Goal: Task Accomplishment & Management: Use online tool/utility

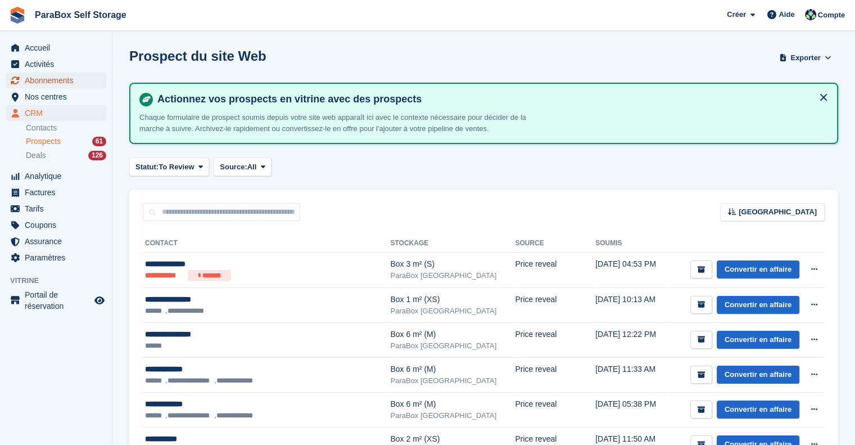
click at [57, 83] on span "Abonnements" at bounding box center [58, 81] width 67 height 16
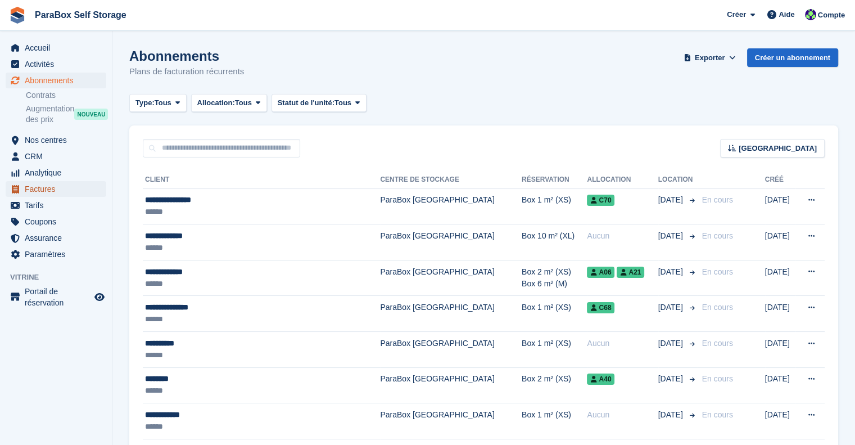
click at [42, 189] on span "Factures" at bounding box center [58, 189] width 67 height 16
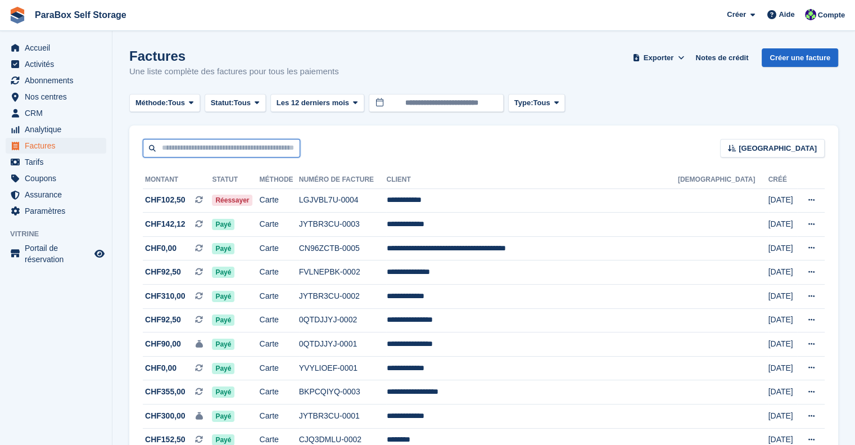
click at [227, 152] on input "text" at bounding box center [221, 148] width 157 height 19
type input "******"
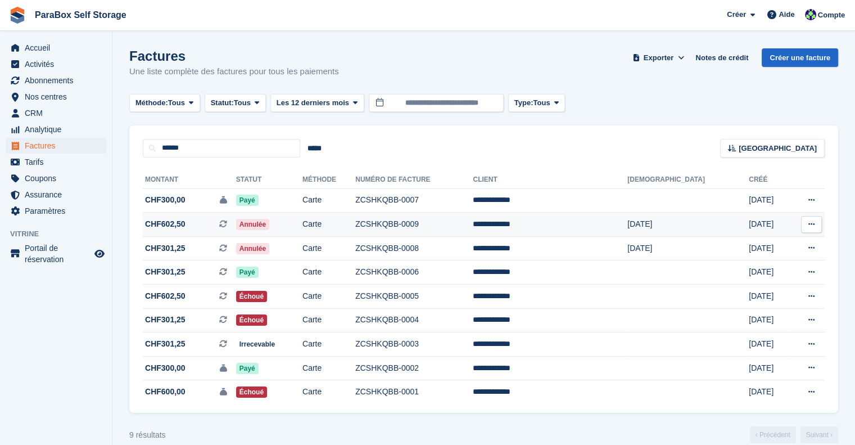
click at [269, 224] on span "Annulée" at bounding box center [252, 224] width 33 height 11
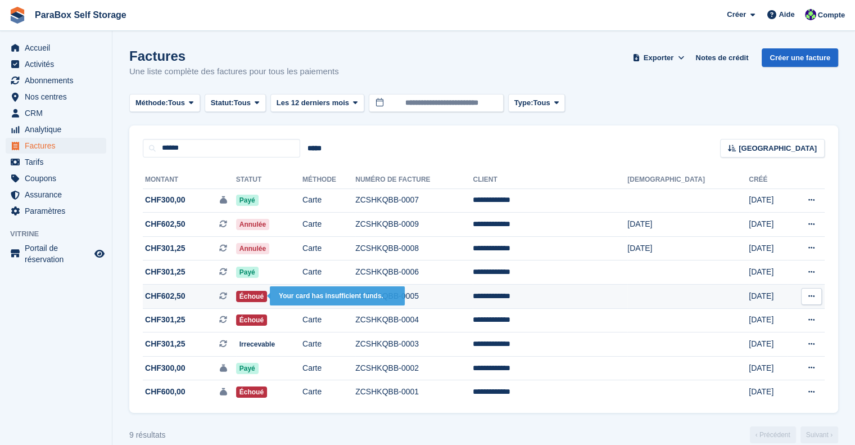
click at [267, 297] on span "Échoué" at bounding box center [251, 296] width 31 height 11
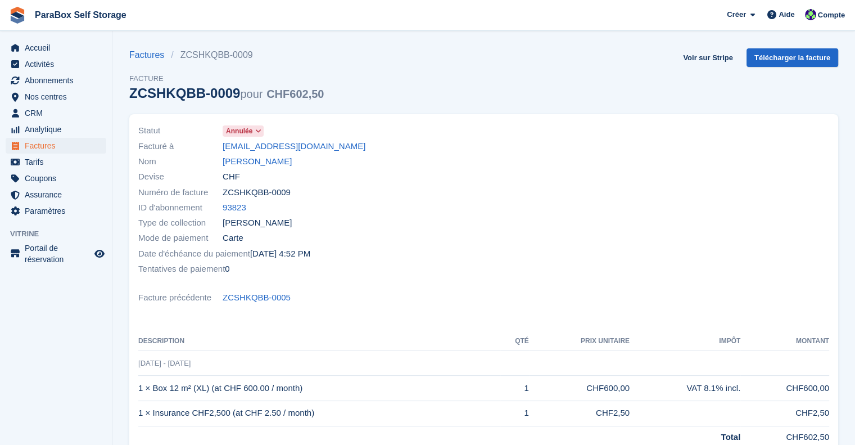
click at [252, 128] on span "Annulée" at bounding box center [243, 130] width 41 height 11
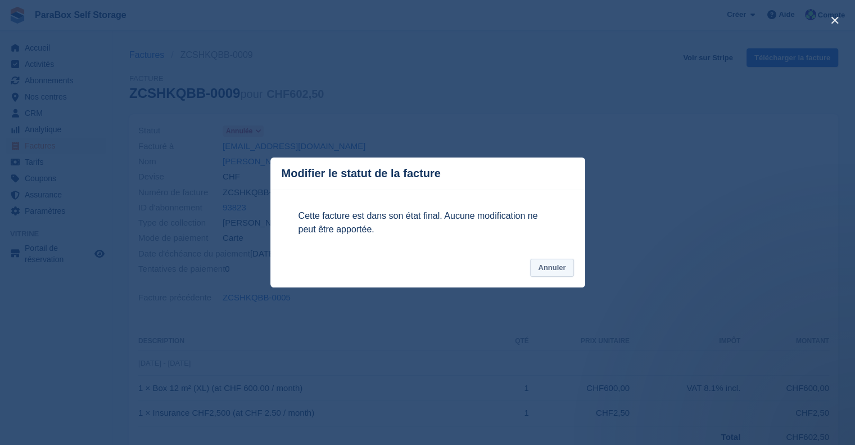
click at [550, 268] on button "Annuler" at bounding box center [551, 268] width 43 height 19
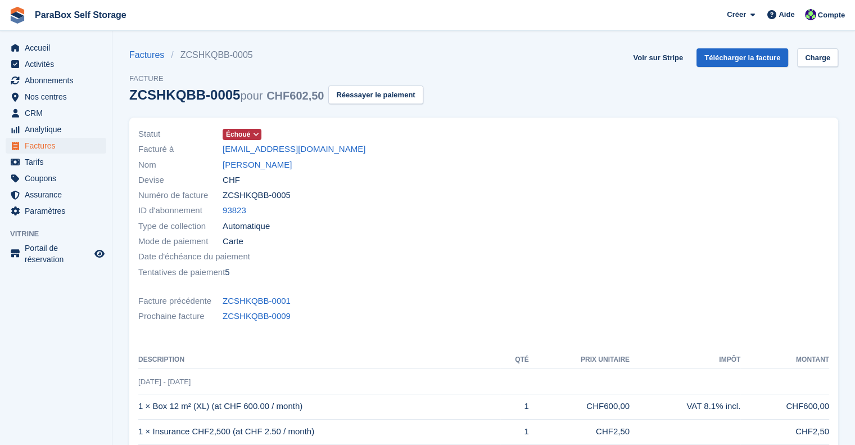
click at [244, 135] on span "Échoué" at bounding box center [238, 134] width 24 height 10
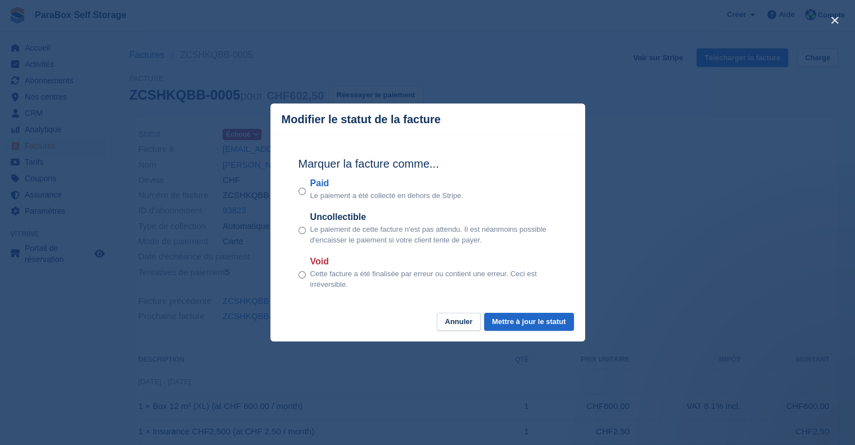
click at [297, 276] on div "Marquer la facture comme... Paid Le paiement a été collecté en dehors de Stripe…" at bounding box center [427, 223] width 281 height 177
click at [499, 325] on button "Mettre à jour le statut" at bounding box center [528, 322] width 89 height 19
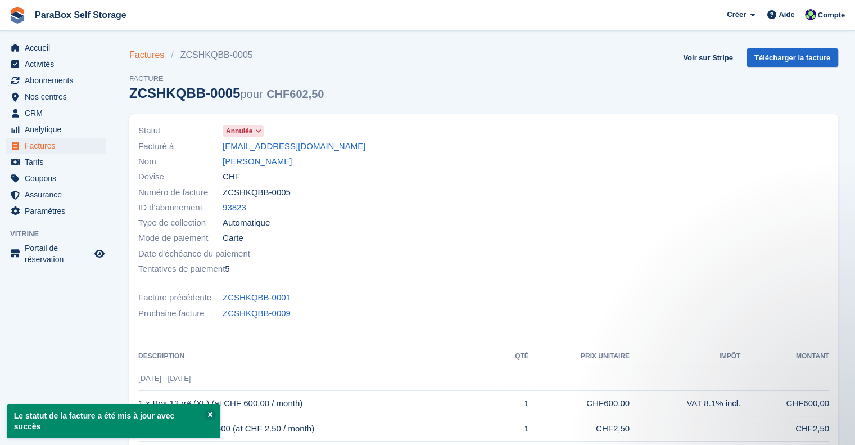
click at [133, 56] on link "Factures" at bounding box center [150, 54] width 42 height 13
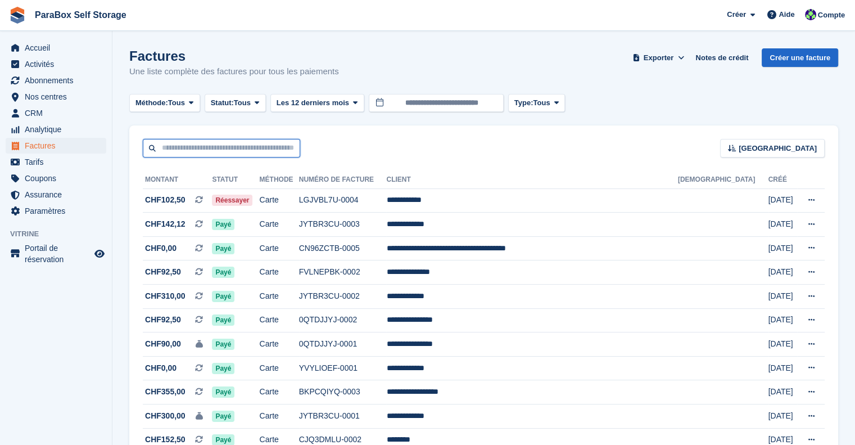
click at [179, 146] on input "text" at bounding box center [221, 148] width 157 height 19
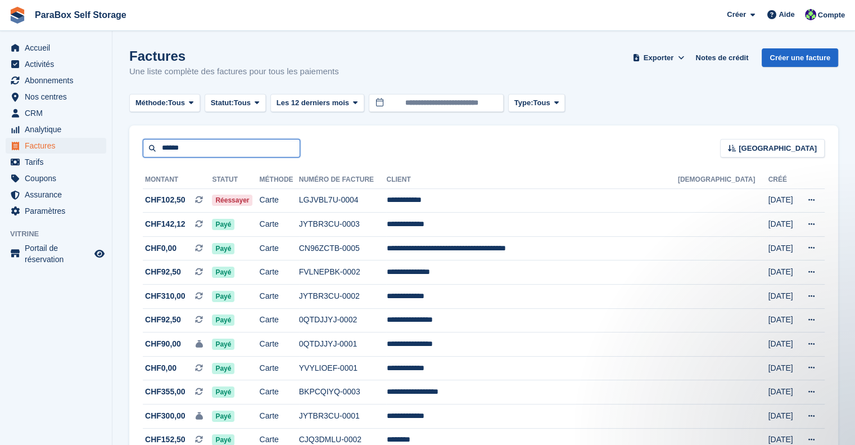
type input "******"
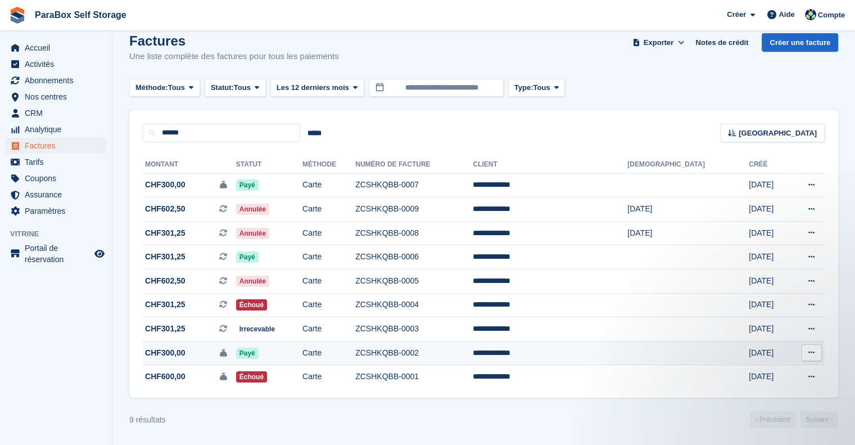
click at [209, 349] on span "CHF300,00 Il s'agit d'une facture de dépôt de garantie." at bounding box center [189, 353] width 93 height 12
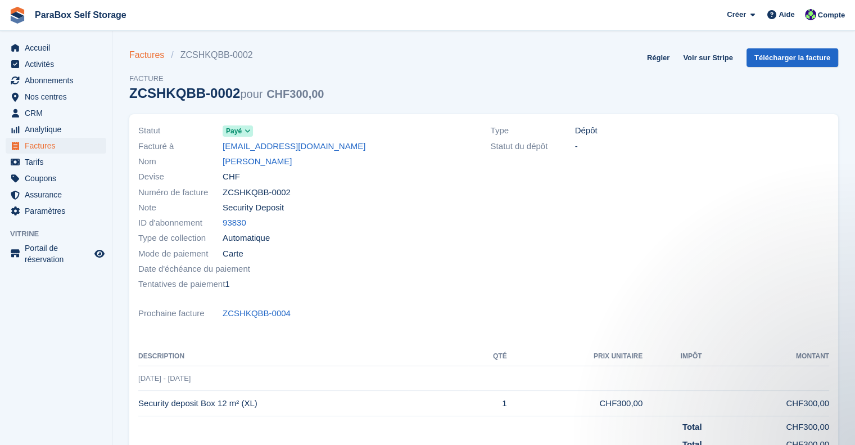
click at [156, 60] on link "Factures" at bounding box center [150, 54] width 42 height 13
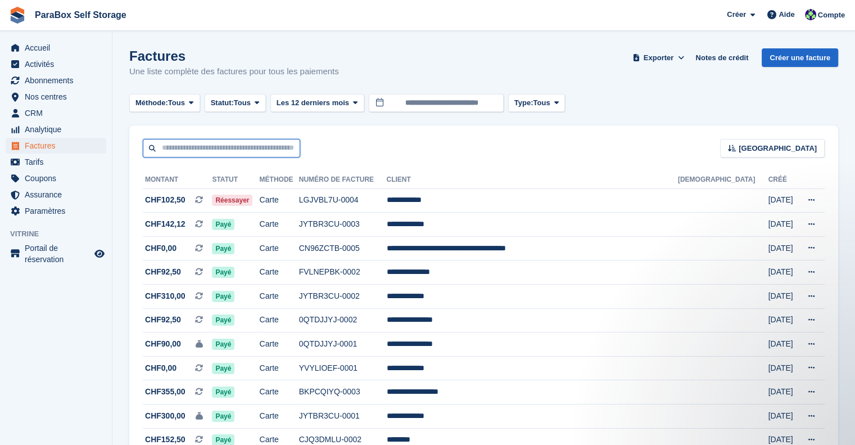
click at [237, 151] on input "text" at bounding box center [221, 148] width 157 height 19
type input "******"
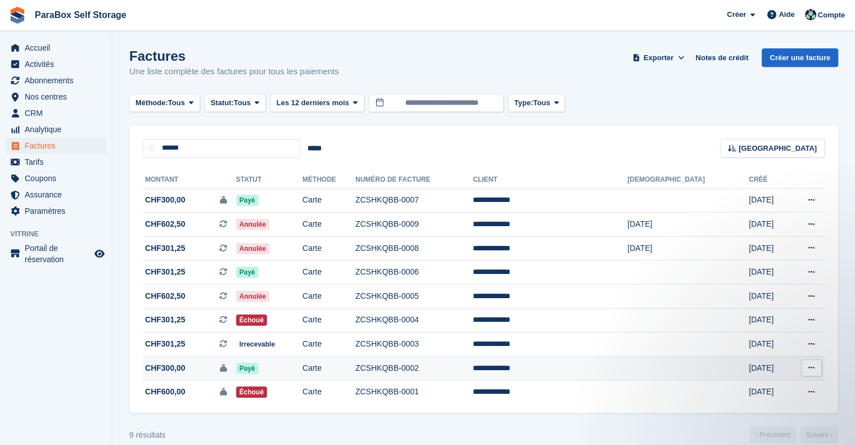
click at [201, 374] on td "CHF300,00 Il s'agit d'une facture de dépôt de garantie." at bounding box center [189, 368] width 93 height 24
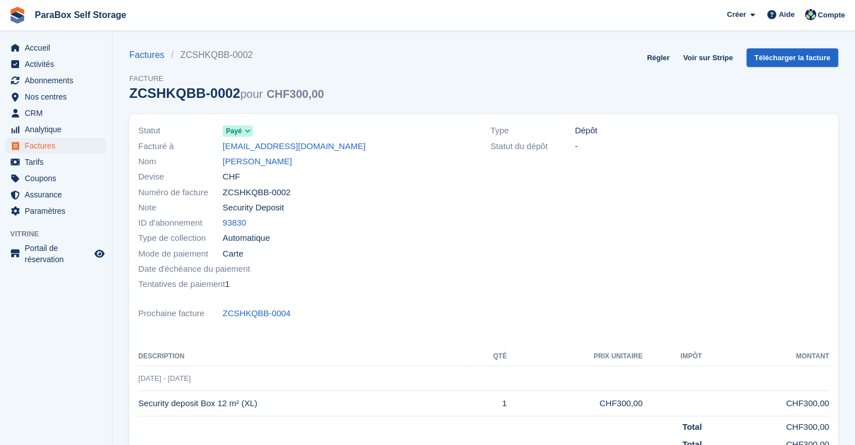
click at [246, 133] on icon at bounding box center [247, 131] width 6 height 7
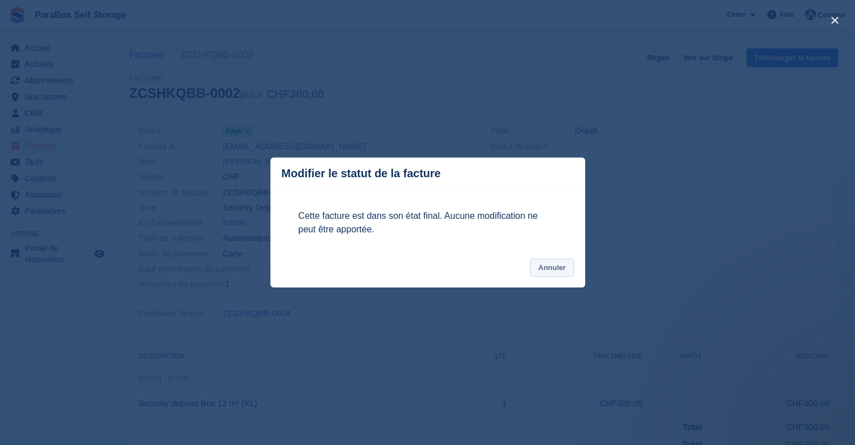
click at [540, 264] on button "Annuler" at bounding box center [551, 268] width 43 height 19
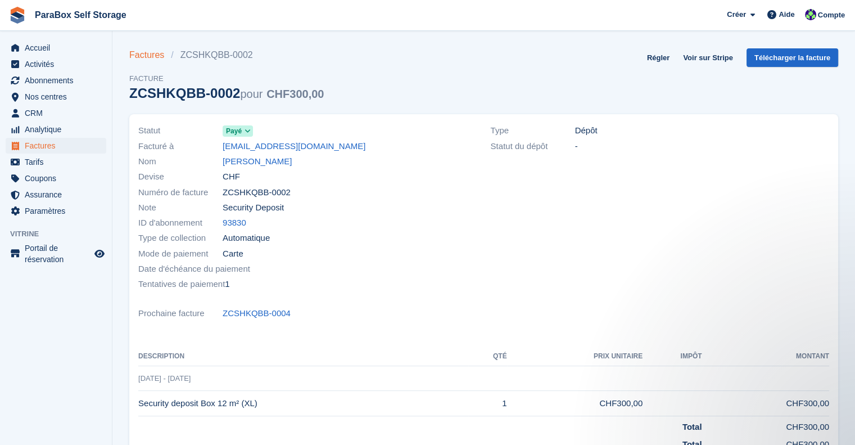
click at [148, 58] on link "Factures" at bounding box center [150, 54] width 42 height 13
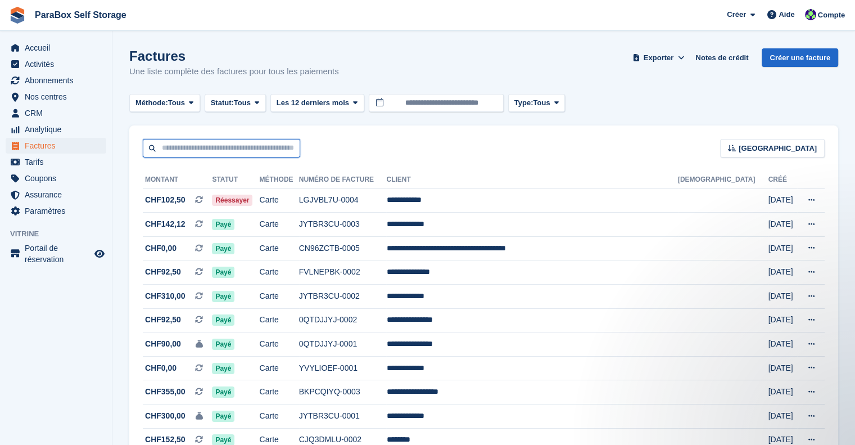
click at [194, 148] on input "text" at bounding box center [221, 148] width 157 height 19
type input "******"
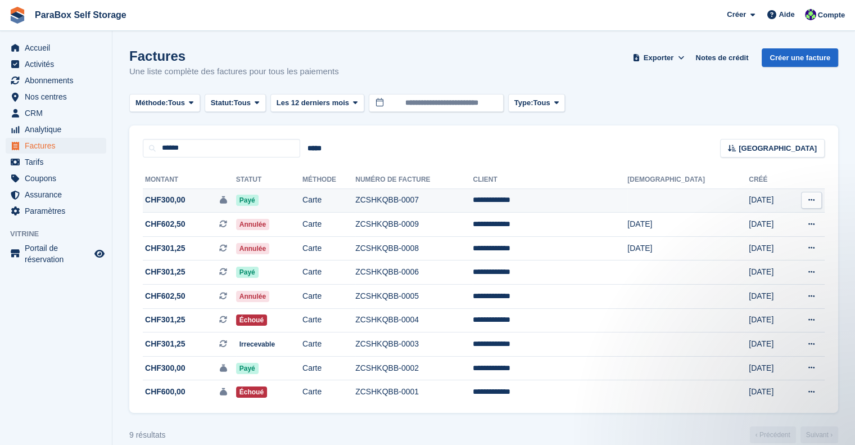
click at [807, 200] on button at bounding box center [811, 200] width 21 height 17
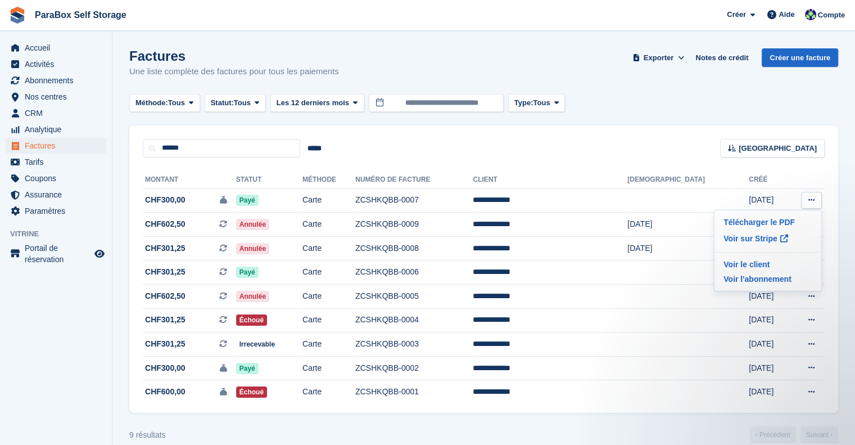
click at [835, 203] on div "**********" at bounding box center [483, 285] width 709 height 256
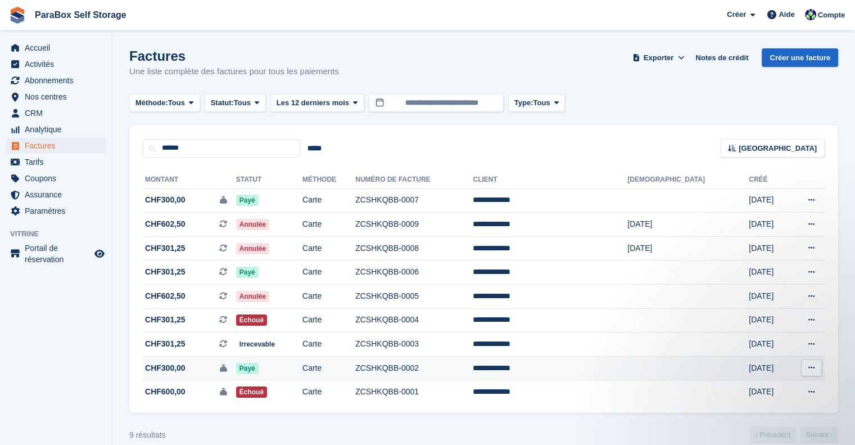
click at [813, 373] on button at bounding box center [811, 367] width 21 height 17
click at [766, 402] on p "Voir sur Stripe" at bounding box center [768, 406] width 98 height 18
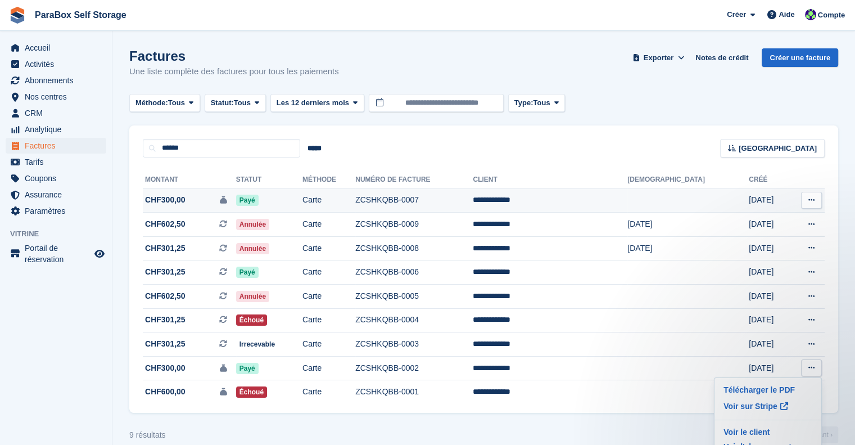
click at [816, 197] on button at bounding box center [811, 200] width 21 height 17
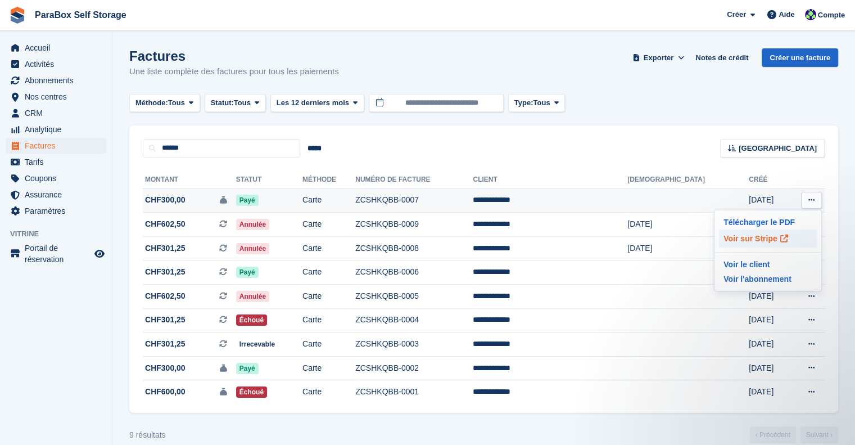
click at [780, 234] on icon at bounding box center [784, 238] width 8 height 8
click at [658, 103] on div "Méthode: Tous Tous Virement En espèces Chèque Carte de débit/crédit prélèvement…" at bounding box center [483, 103] width 709 height 19
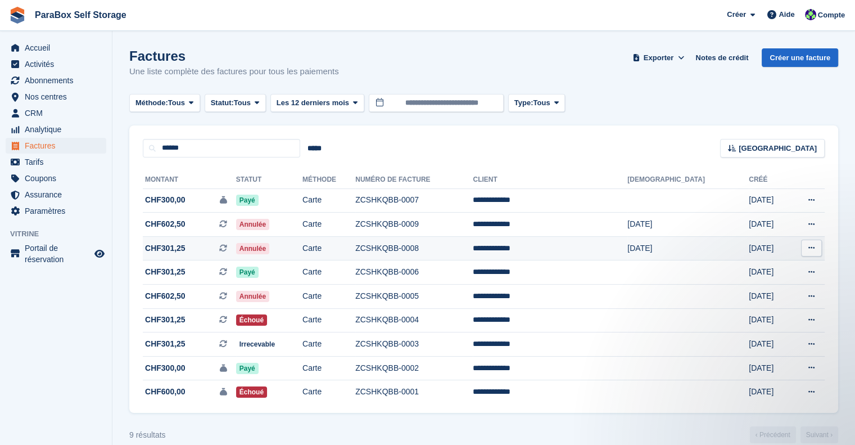
click at [197, 242] on span "CHF301,25 Il s'agit d'une facture d'abonnement récurrente." at bounding box center [189, 248] width 93 height 12
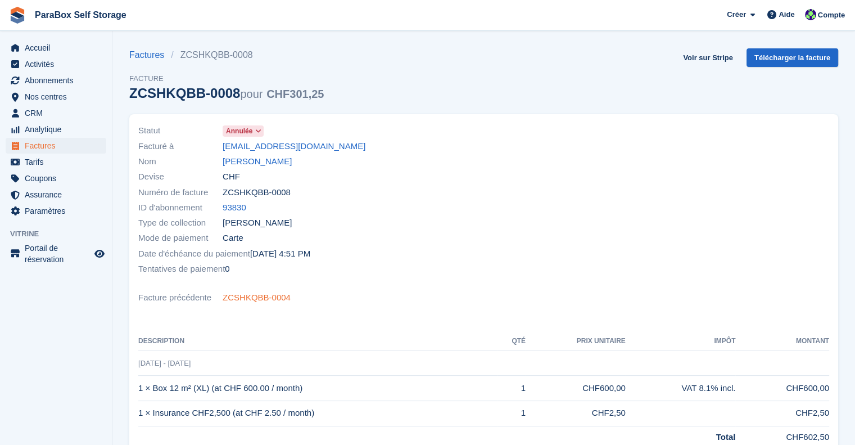
click at [271, 295] on link "ZCSHKQBB-0004" at bounding box center [257, 297] width 68 height 13
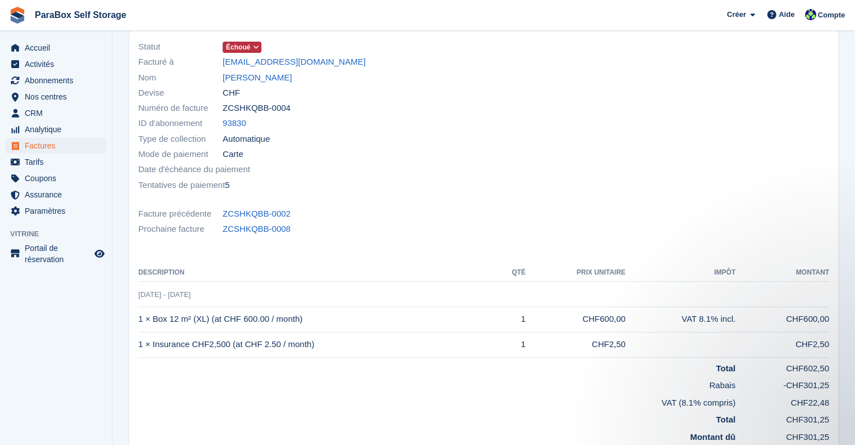
scroll to position [112, 0]
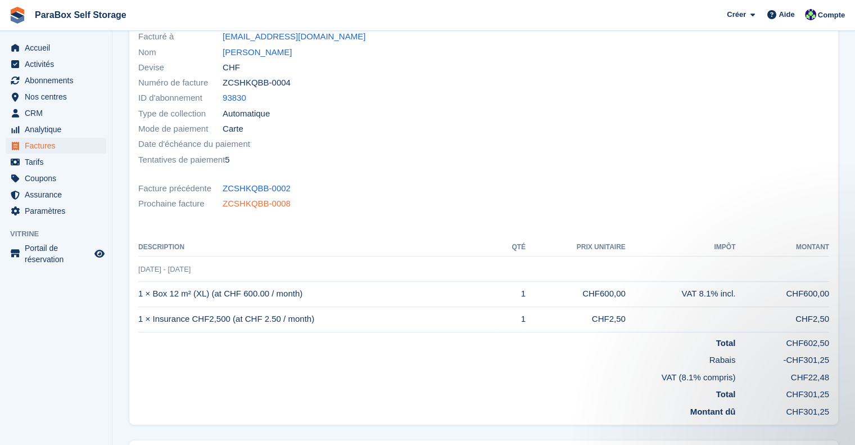
click at [251, 198] on link "ZCSHKQBB-0008" at bounding box center [257, 203] width 68 height 13
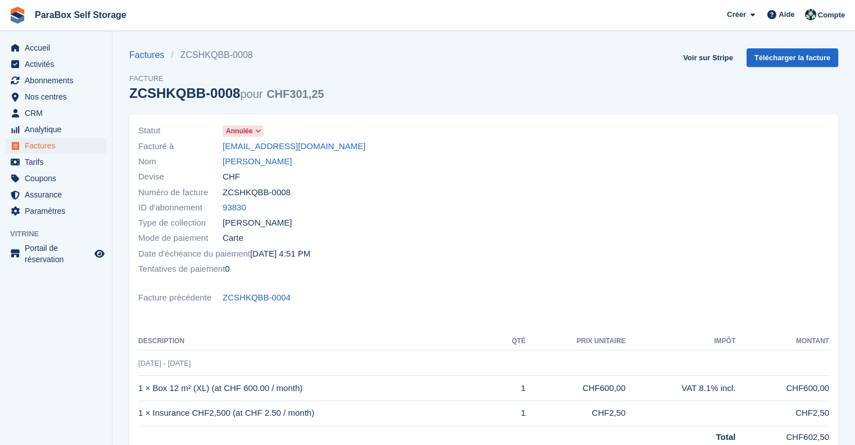
scroll to position [56, 0]
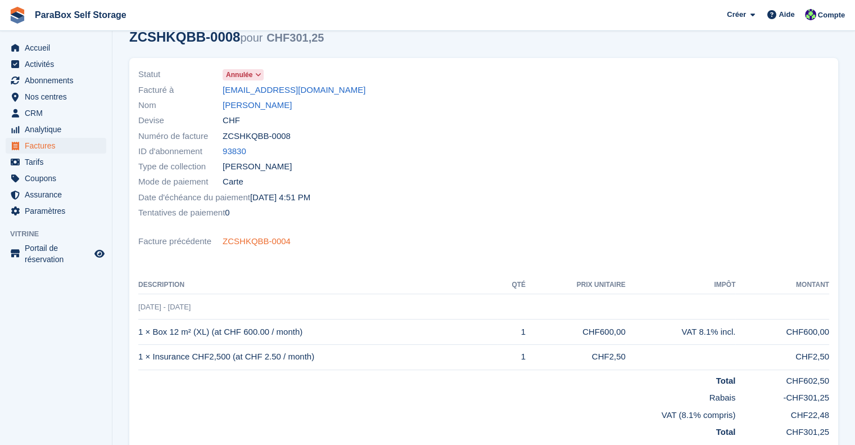
click at [234, 246] on link "ZCSHKQBB-0004" at bounding box center [257, 241] width 68 height 13
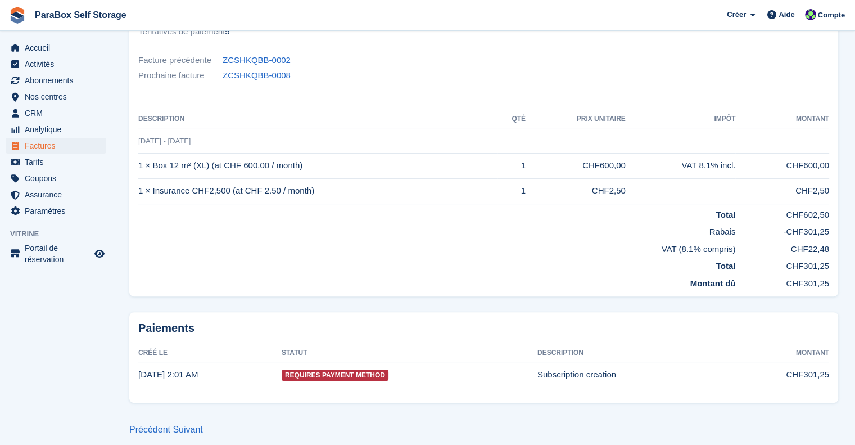
scroll to position [244, 0]
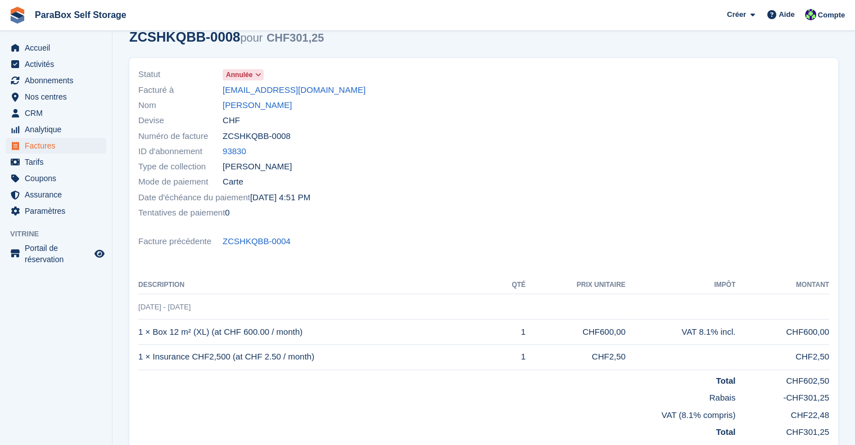
scroll to position [112, 0]
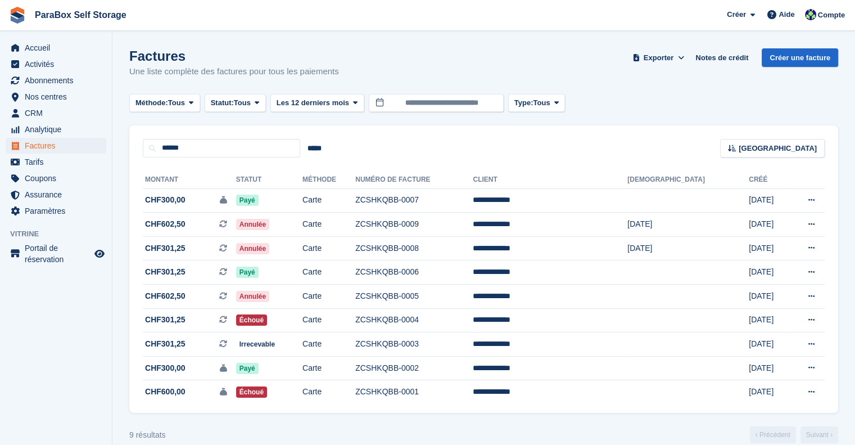
scroll to position [16, 0]
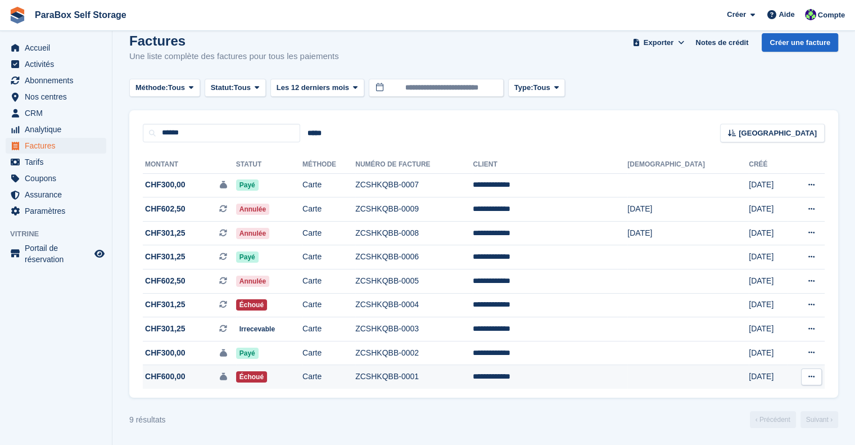
click at [183, 377] on span "CHF600,00 Il s'agit d'une facture de dépôt de garantie." at bounding box center [189, 376] width 93 height 12
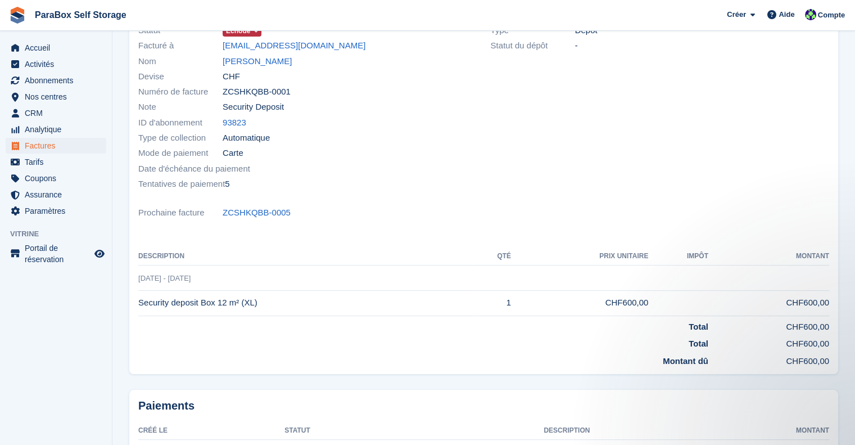
scroll to position [115, 0]
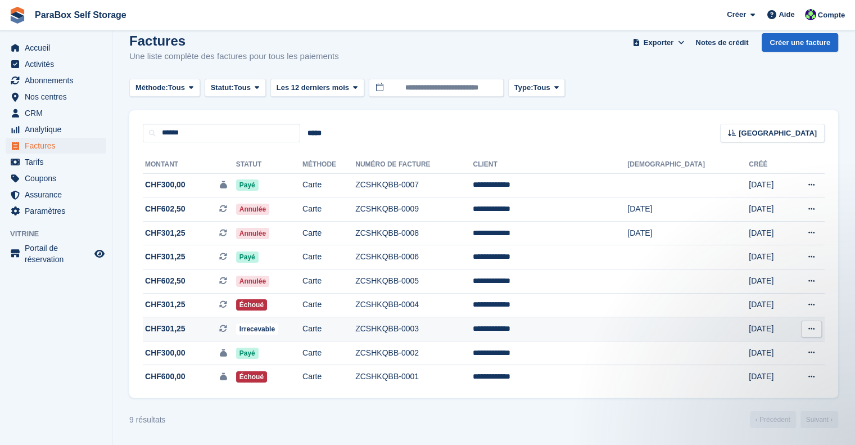
click at [156, 325] on span "CHF301,25" at bounding box center [165, 329] width 40 height 12
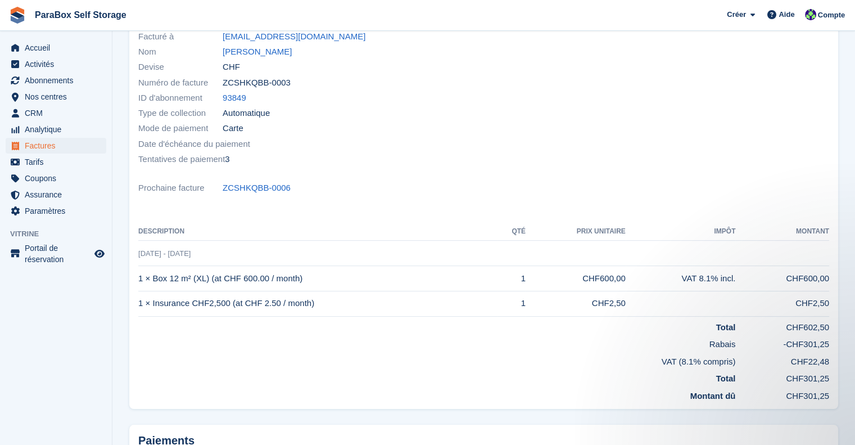
scroll to position [110, 0]
click at [239, 188] on link "ZCSHKQBB-0006" at bounding box center [257, 187] width 68 height 13
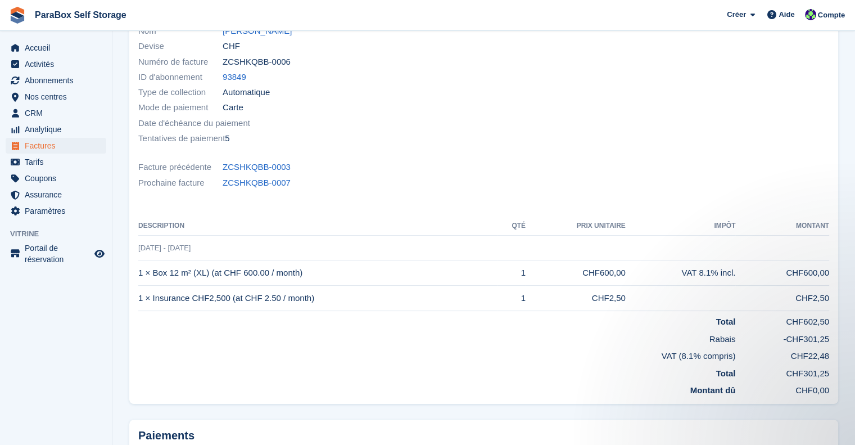
scroll to position [245, 0]
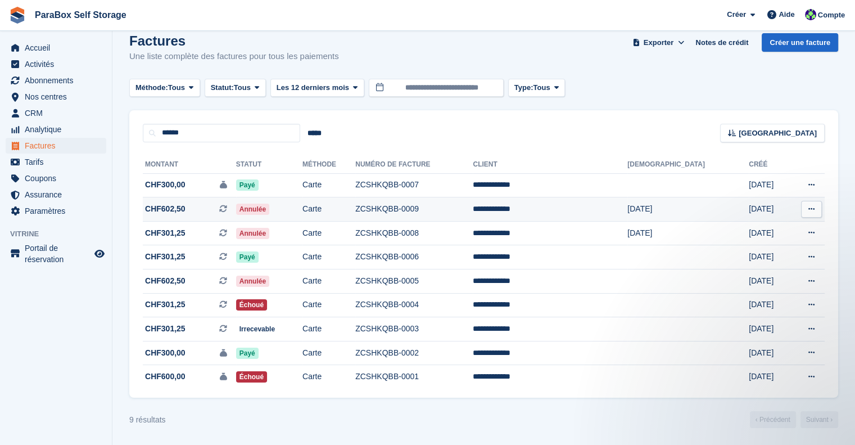
click at [302, 200] on td "Annulée" at bounding box center [269, 209] width 66 height 24
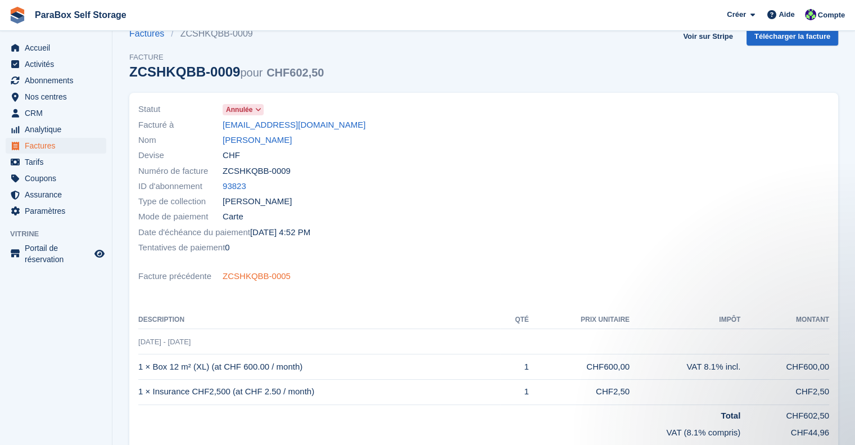
click at [269, 277] on link "ZCSHKQBB-0005" at bounding box center [257, 276] width 68 height 13
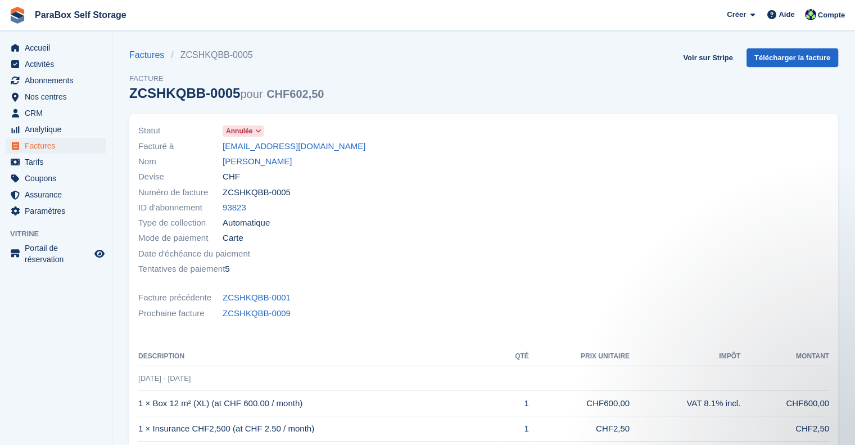
click at [65, 233] on span "Vitrine" at bounding box center [61, 233] width 102 height 11
click at [33, 142] on span "Factures" at bounding box center [58, 146] width 67 height 16
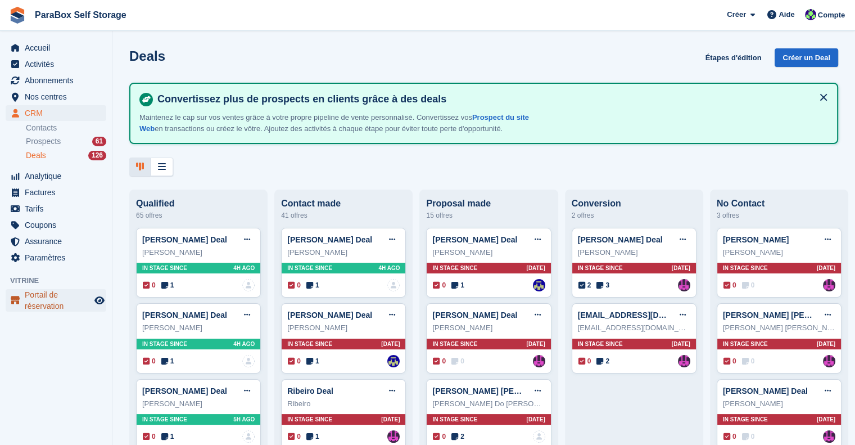
drag, startPoint x: 0, startPoint y: 0, endPoint x: 60, endPoint y: 303, distance: 308.9
click at [60, 303] on span "Portail de réservation" at bounding box center [58, 300] width 67 height 22
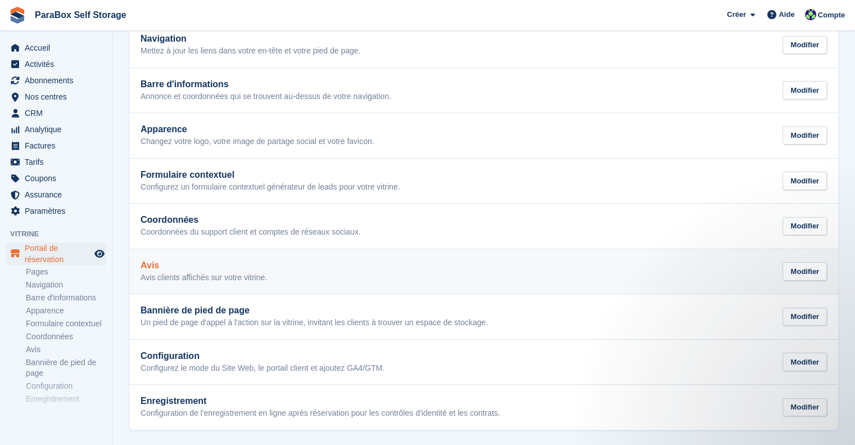
scroll to position [117, 0]
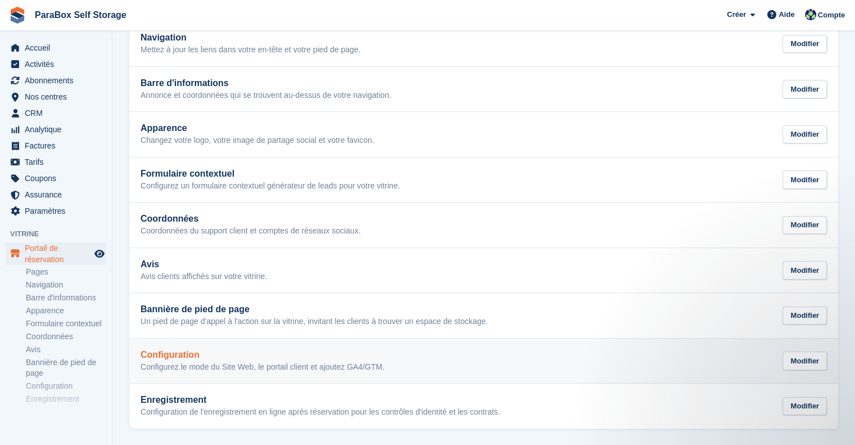
click at [354, 365] on p "Configurez le mode du Site Web, le portail client et ajoutez GA4/GTM." at bounding box center [263, 367] width 244 height 10
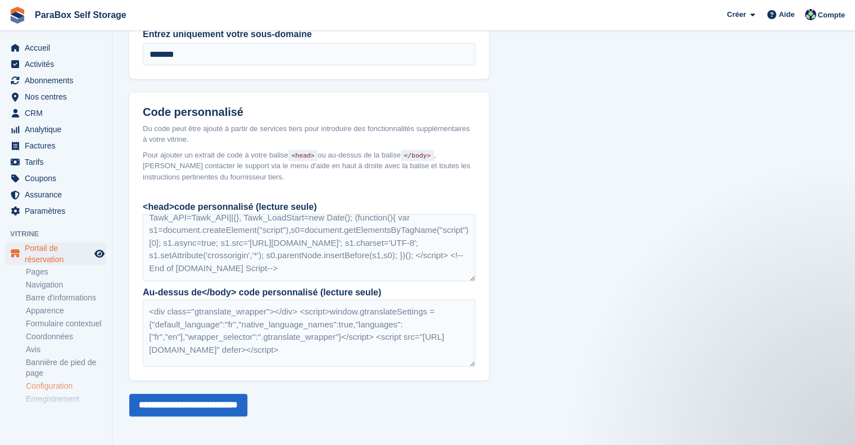
scroll to position [42, 0]
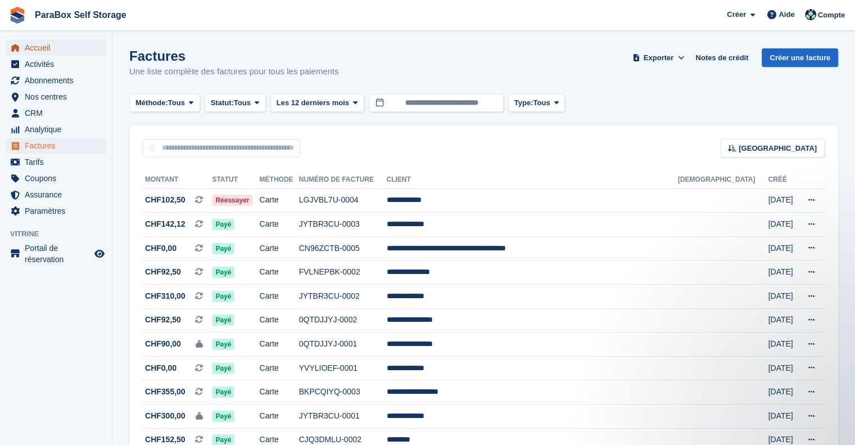
click at [73, 46] on span "Accueil" at bounding box center [58, 48] width 67 height 16
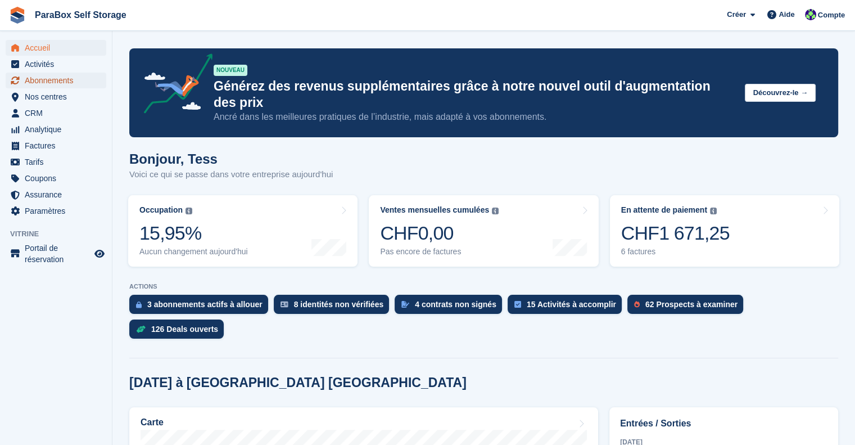
click at [75, 83] on span "Abonnements" at bounding box center [58, 81] width 67 height 16
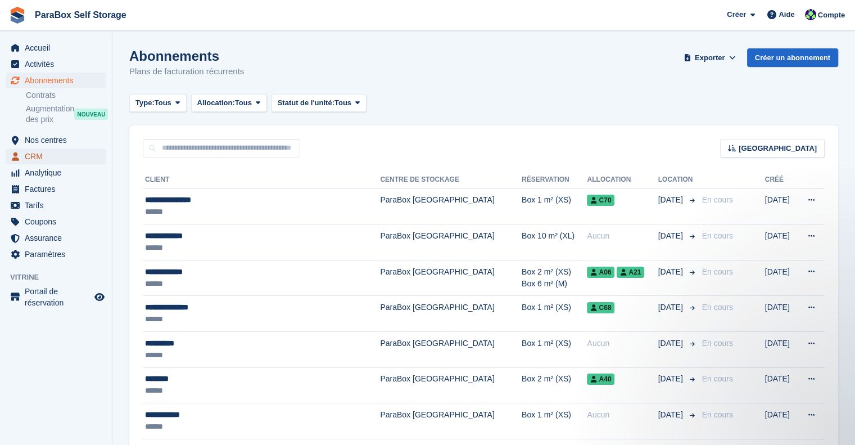
click at [40, 148] on span "CRM" at bounding box center [58, 156] width 67 height 16
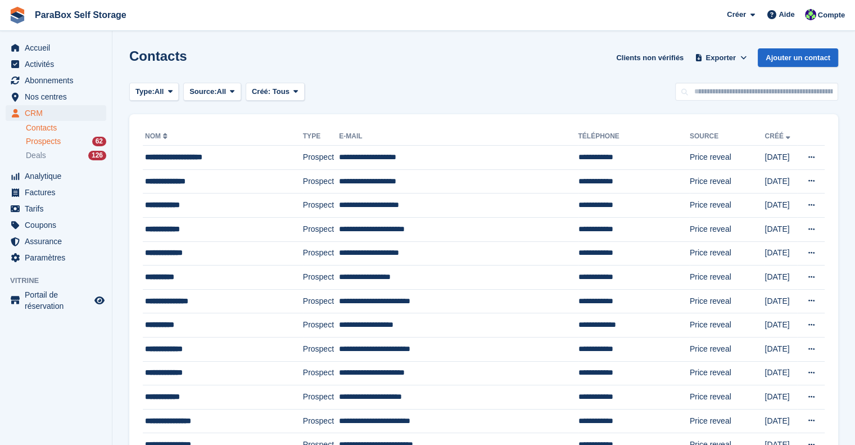
click at [75, 141] on div "Prospects 62" at bounding box center [66, 141] width 80 height 11
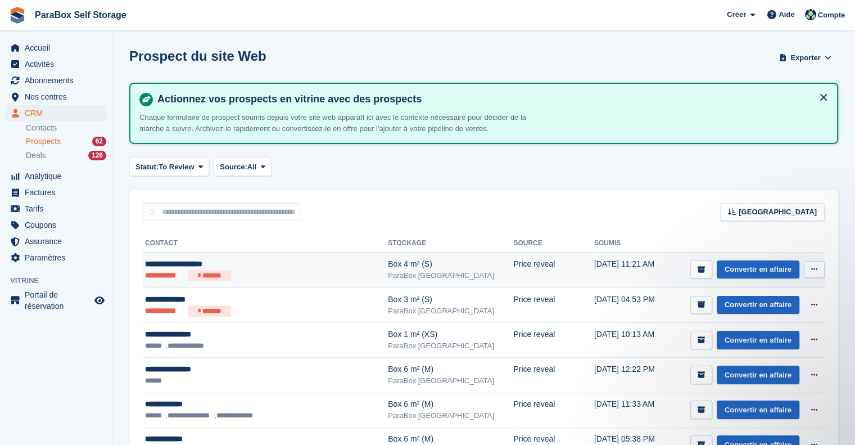
click at [274, 265] on div "**********" at bounding box center [247, 264] width 205 height 12
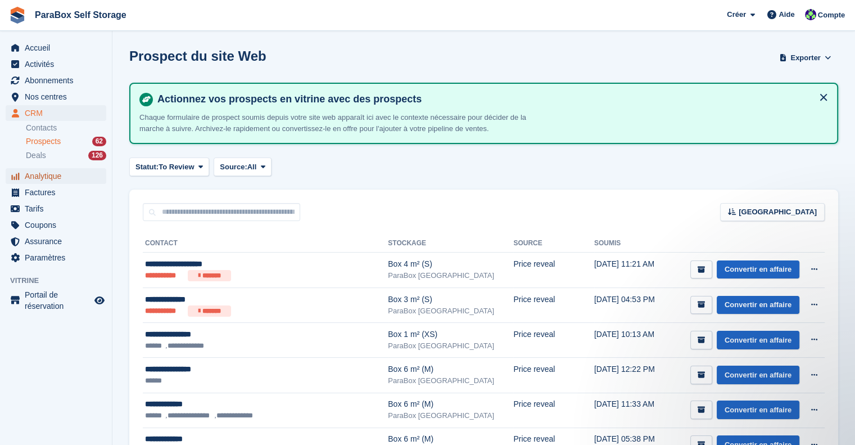
click at [49, 182] on span "Analytique" at bounding box center [58, 176] width 67 height 16
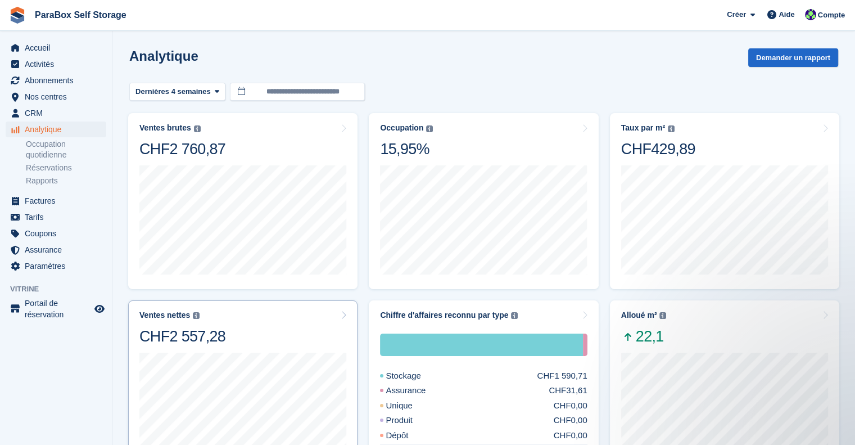
click at [233, 342] on div "Ventes nettes La somme de toutes les factures finalisées, après remise et hors …" at bounding box center [242, 327] width 207 height 35
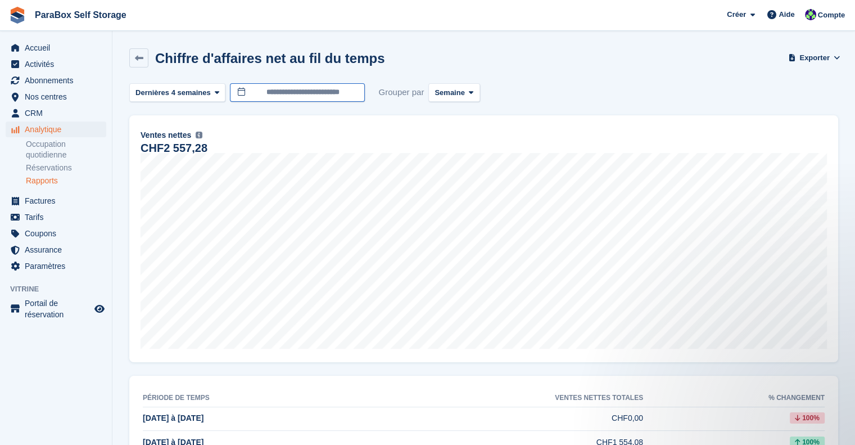
click at [292, 88] on input "**********" at bounding box center [297, 92] width 135 height 19
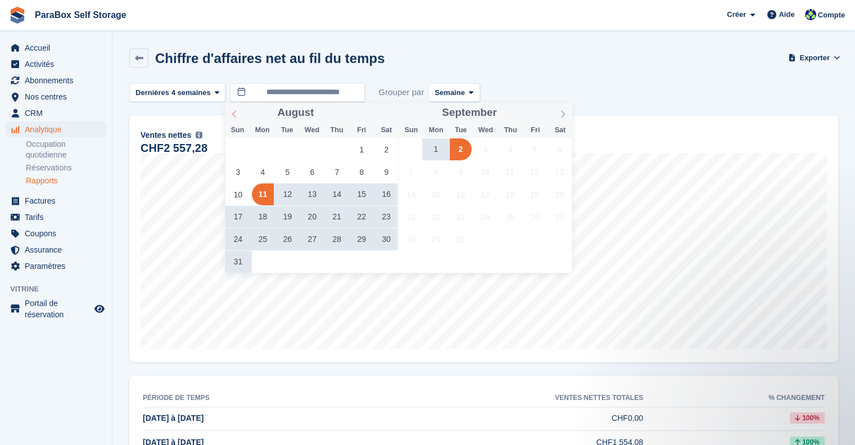
click at [232, 118] on icon at bounding box center [234, 114] width 8 height 8
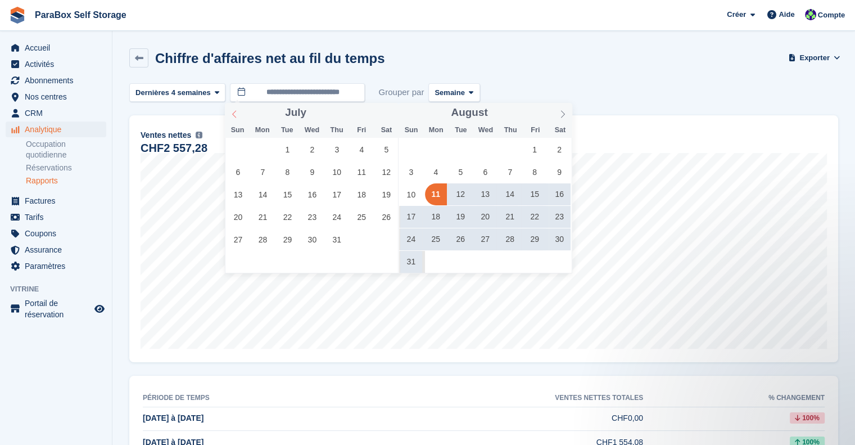
click at [232, 118] on icon at bounding box center [234, 114] width 8 height 8
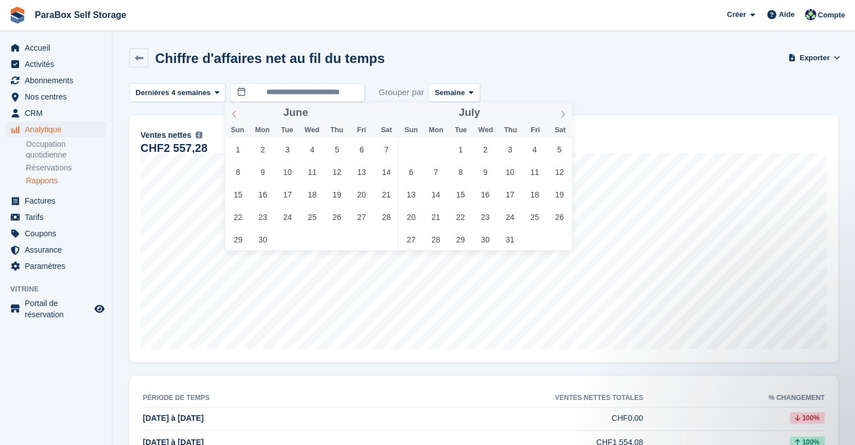
click at [232, 118] on icon at bounding box center [234, 114] width 8 height 8
click at [338, 152] on span "1" at bounding box center [337, 149] width 22 height 22
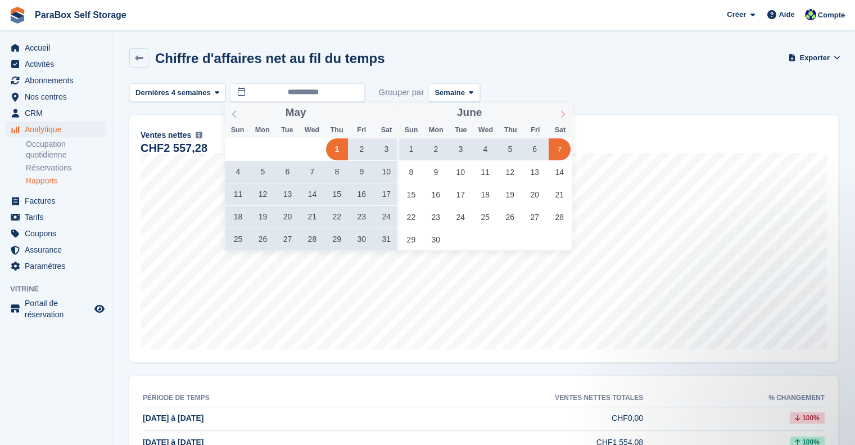
click at [563, 117] on icon at bounding box center [563, 114] width 8 height 8
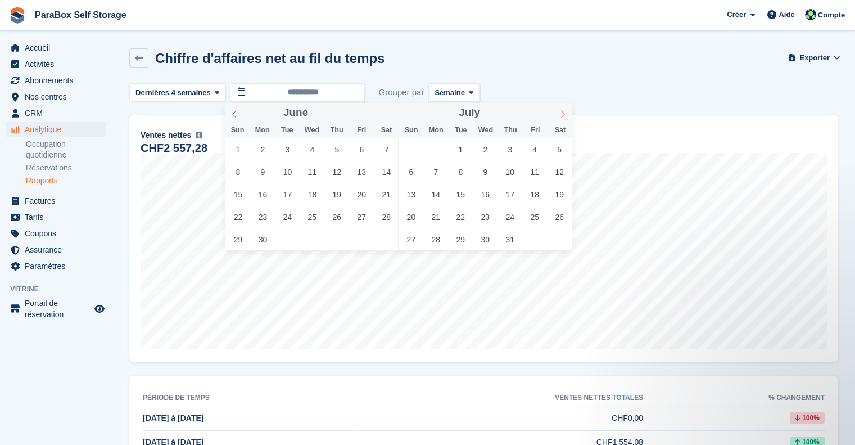
click at [563, 117] on icon at bounding box center [563, 114] width 8 height 8
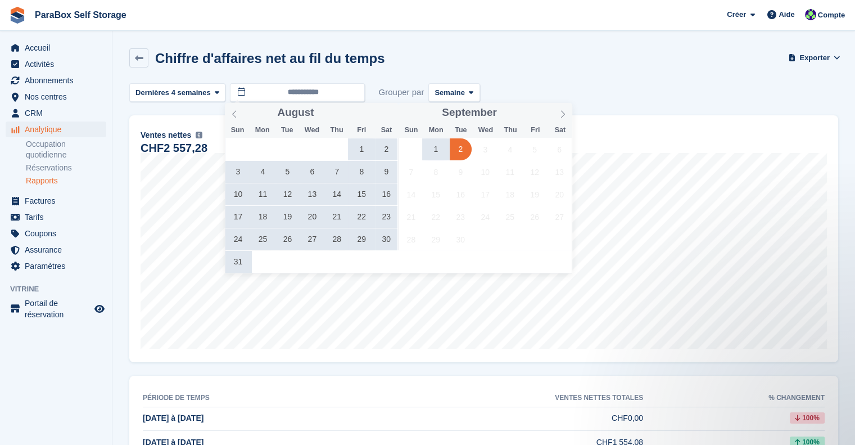
click at [461, 154] on span "2" at bounding box center [461, 149] width 22 height 22
type input "**********"
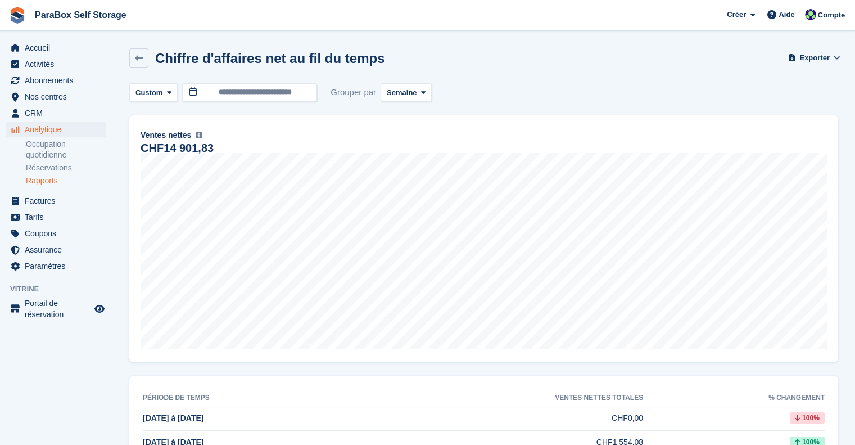
click at [395, 92] on span "Semaine" at bounding box center [402, 92] width 30 height 11
click at [414, 115] on link "Jour" at bounding box center [435, 119] width 98 height 20
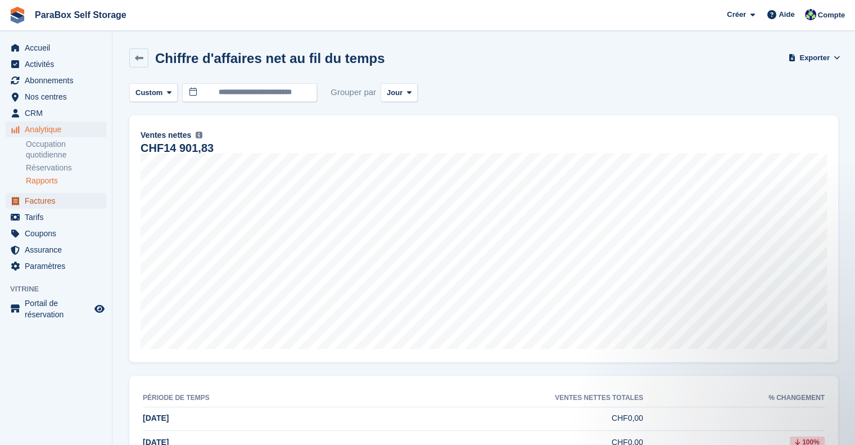
click at [40, 203] on span "Factures" at bounding box center [58, 201] width 67 height 16
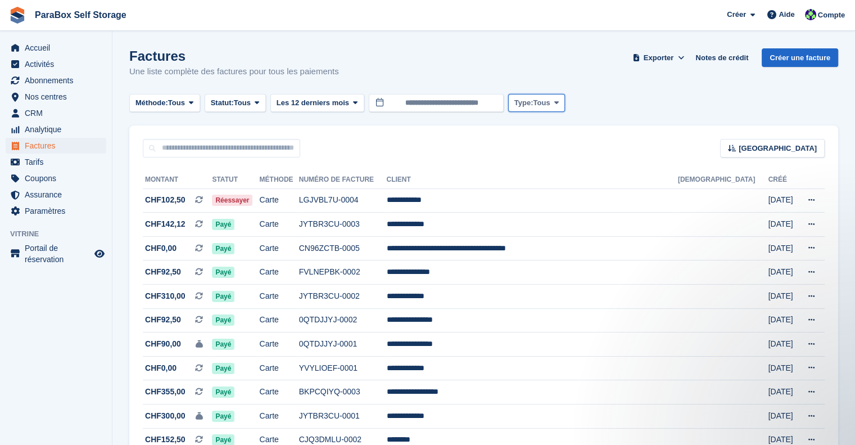
click at [540, 105] on span "Tous" at bounding box center [541, 102] width 17 height 11
click at [461, 138] on div "[GEOGRAPHIC_DATA] Sort by Date de création Créé (le plus ancien en premier) Cré…" at bounding box center [483, 141] width 709 height 32
click at [265, 110] on button "Statut: Tous" at bounding box center [235, 103] width 61 height 19
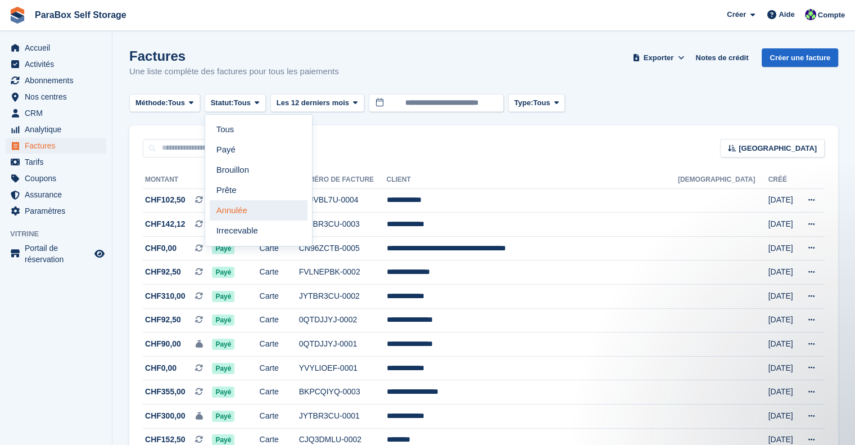
click at [261, 211] on link "Annulée" at bounding box center [259, 210] width 98 height 20
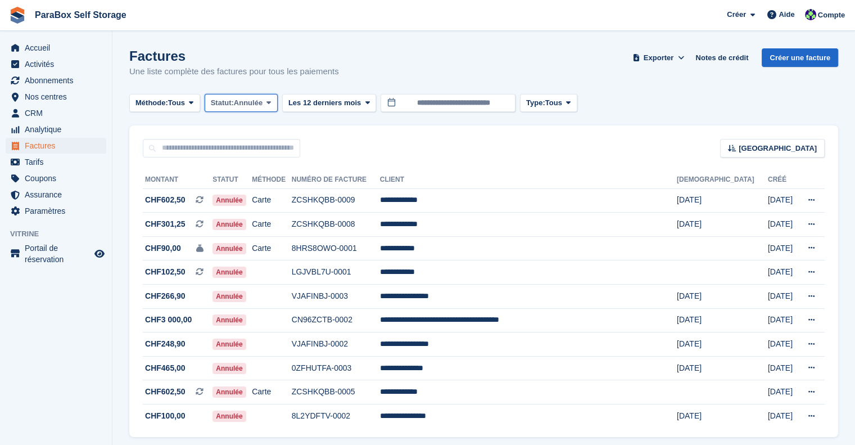
click at [254, 110] on button "Statut: Annulée" at bounding box center [241, 103] width 73 height 19
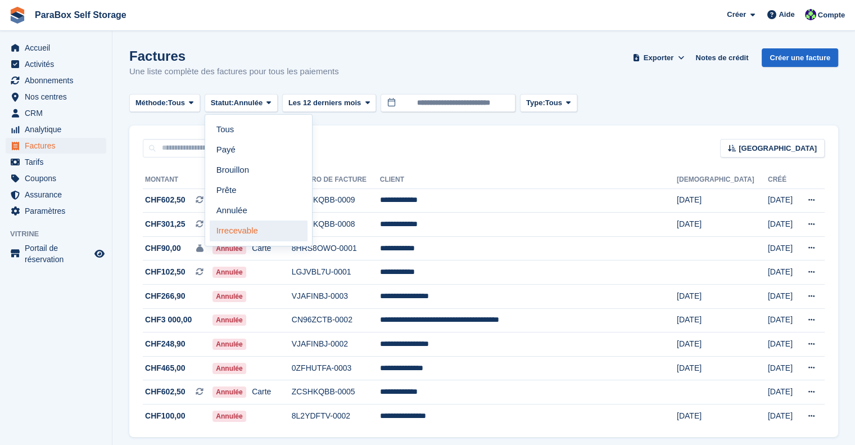
click at [264, 232] on link "Irrecevable" at bounding box center [259, 230] width 98 height 20
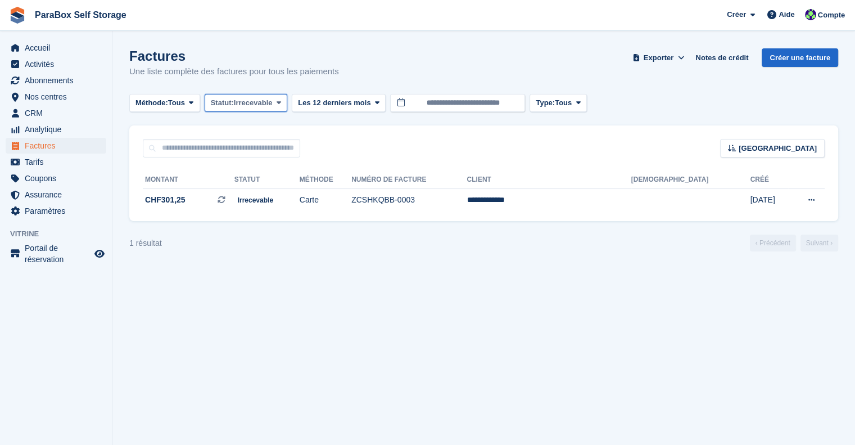
click at [286, 106] on button "Statut: Irrecevable" at bounding box center [246, 103] width 83 height 19
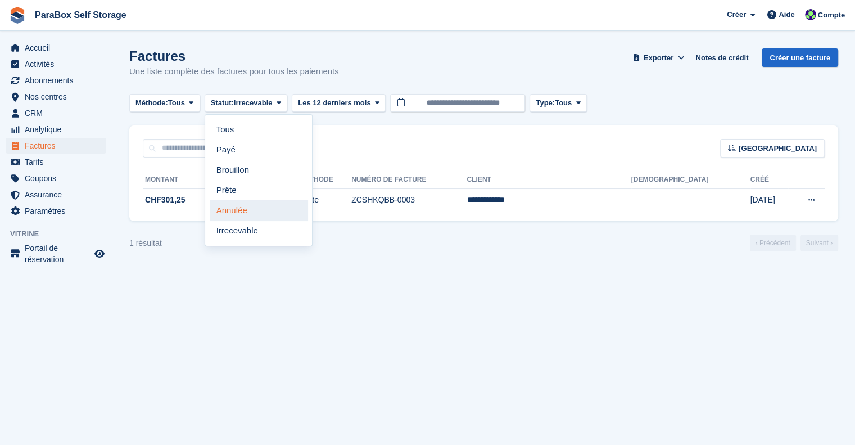
click at [246, 219] on link "Annulée" at bounding box center [259, 210] width 98 height 20
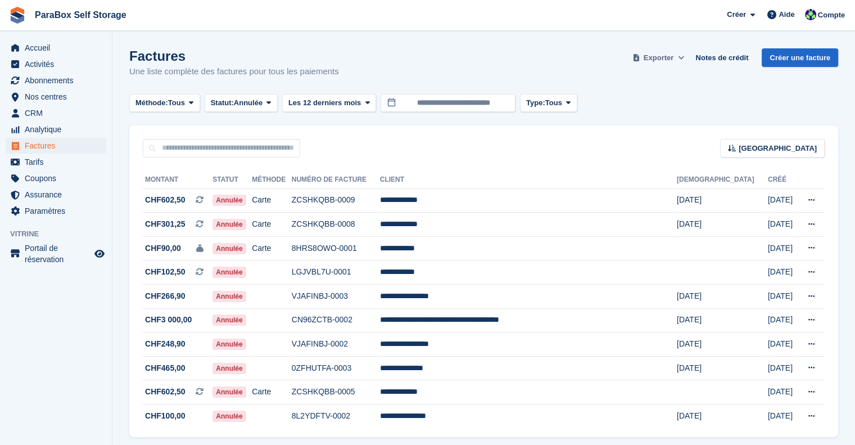
click at [679, 53] on button "Exporter" at bounding box center [658, 57] width 56 height 19
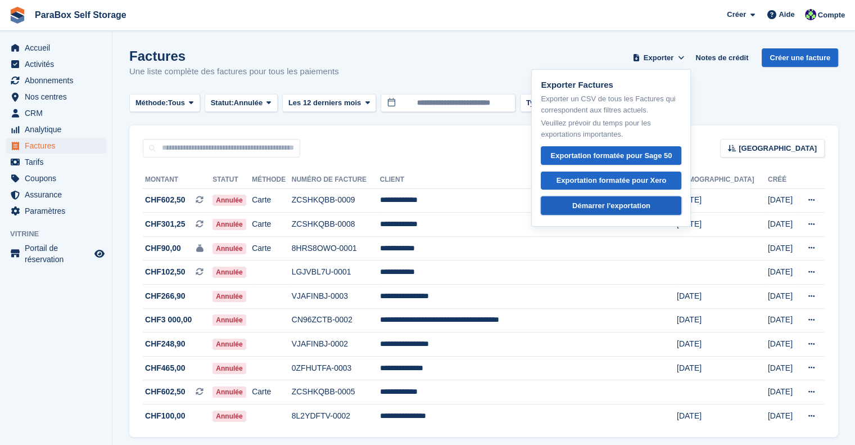
click at [626, 202] on div "Démarrer l'exportation" at bounding box center [611, 205] width 78 height 11
click at [46, 132] on span "Analytique" at bounding box center [58, 129] width 67 height 16
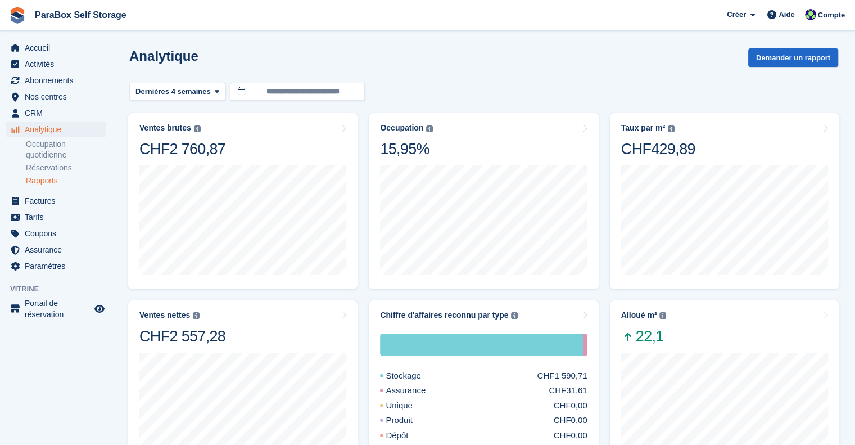
click at [54, 183] on link "Rapports" at bounding box center [66, 180] width 80 height 11
